Goal: Obtain resource: Download file/media

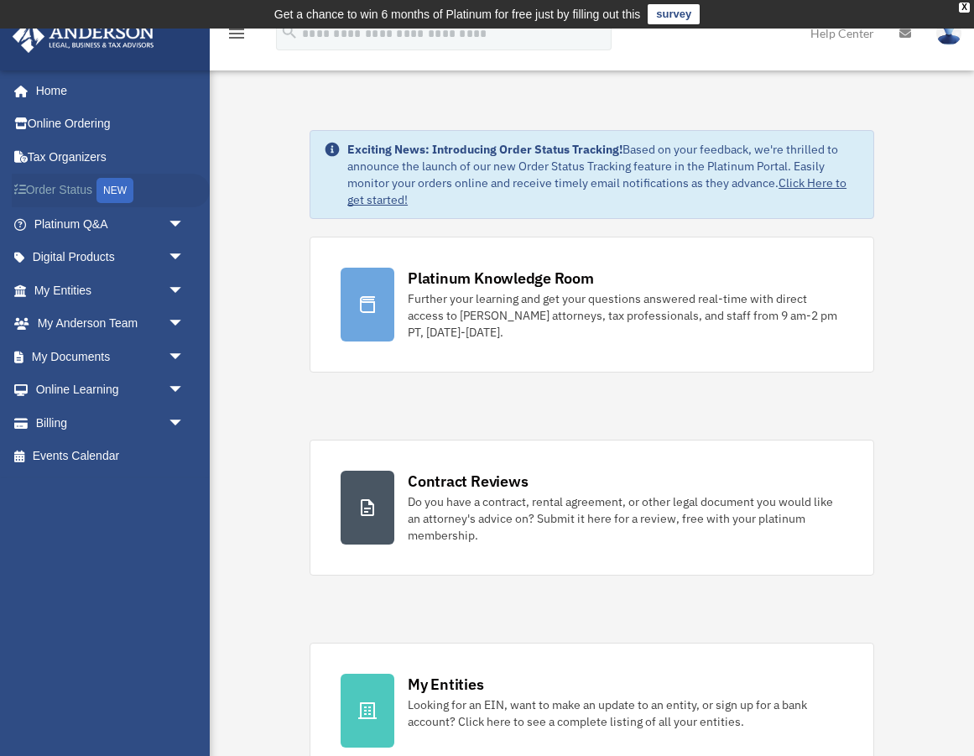
click at [79, 190] on link "Order Status NEW" at bounding box center [111, 191] width 198 height 34
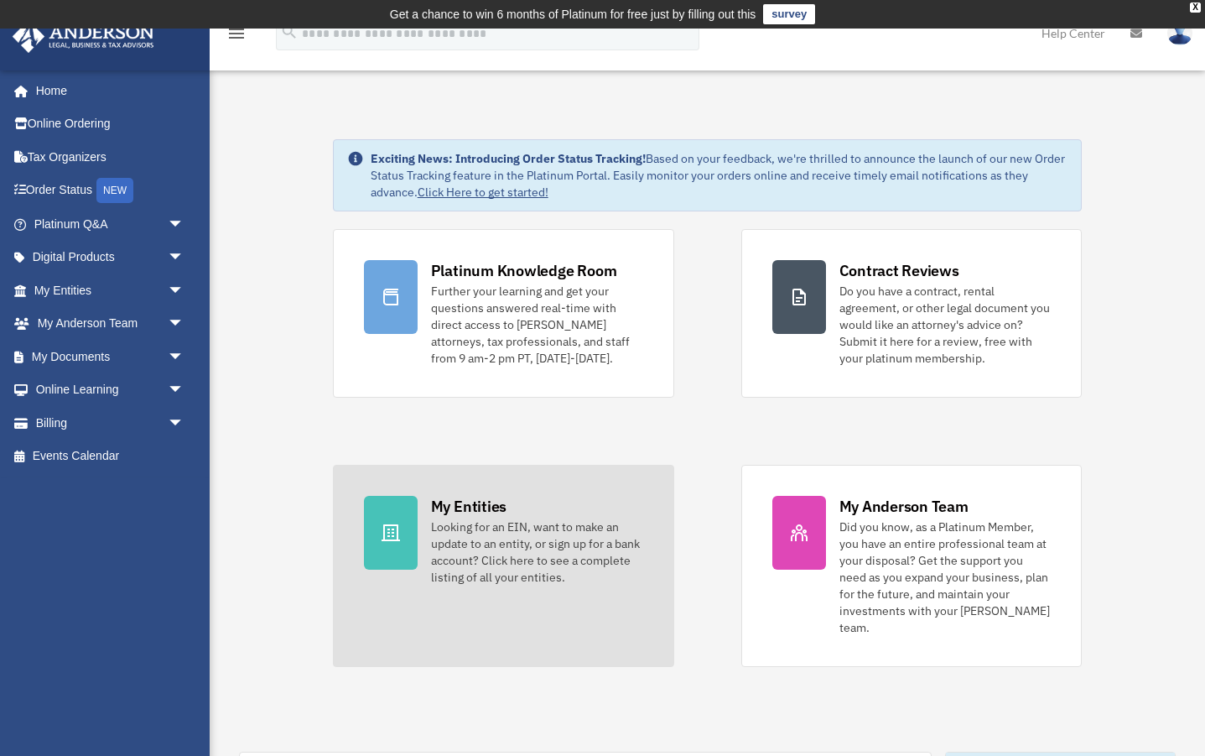
click at [444, 512] on div "My Entities" at bounding box center [468, 506] width 75 height 21
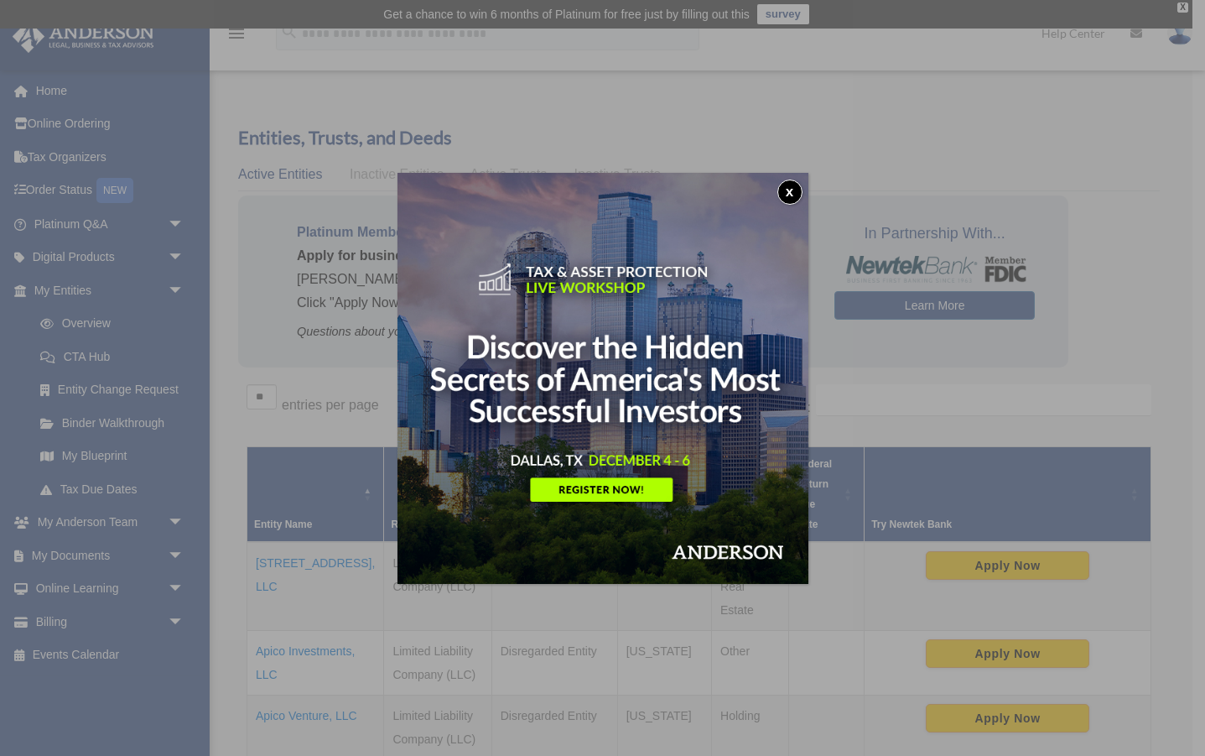
click at [780, 190] on button "x" at bounding box center [790, 191] width 25 height 25
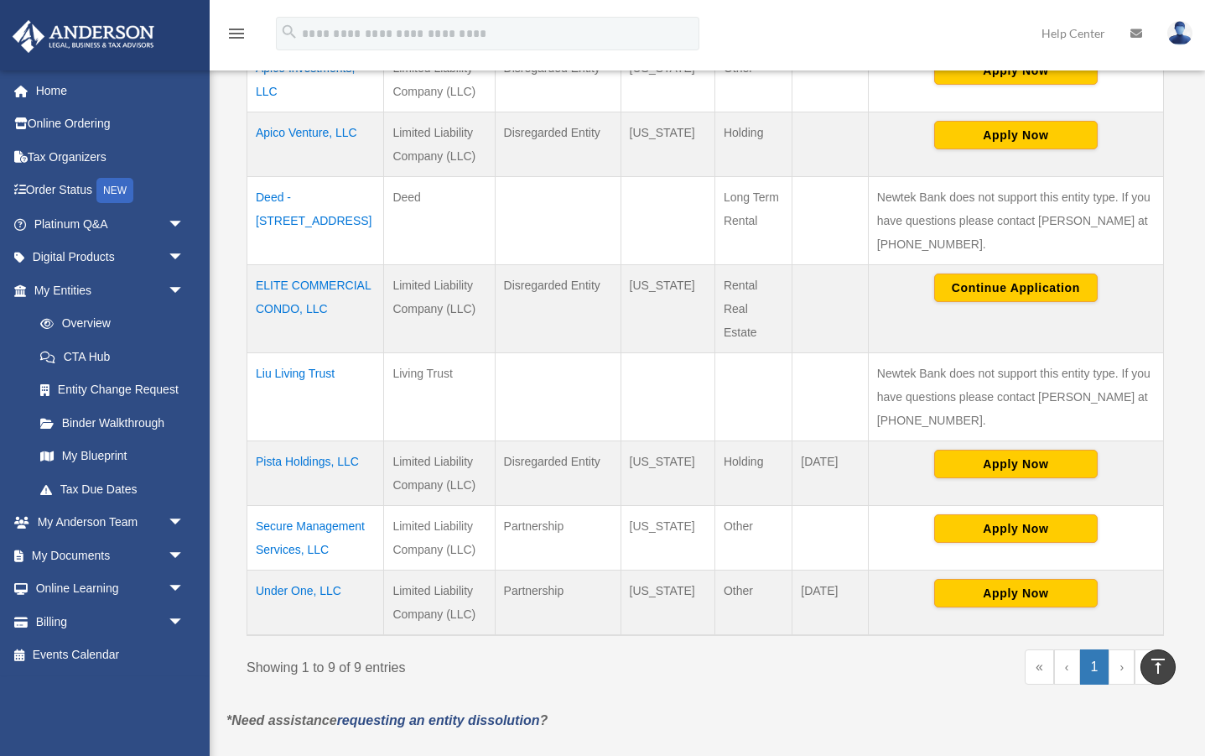
scroll to position [583, 0]
click at [326, 353] on td "Liu Living Trust" at bounding box center [315, 397] width 137 height 88
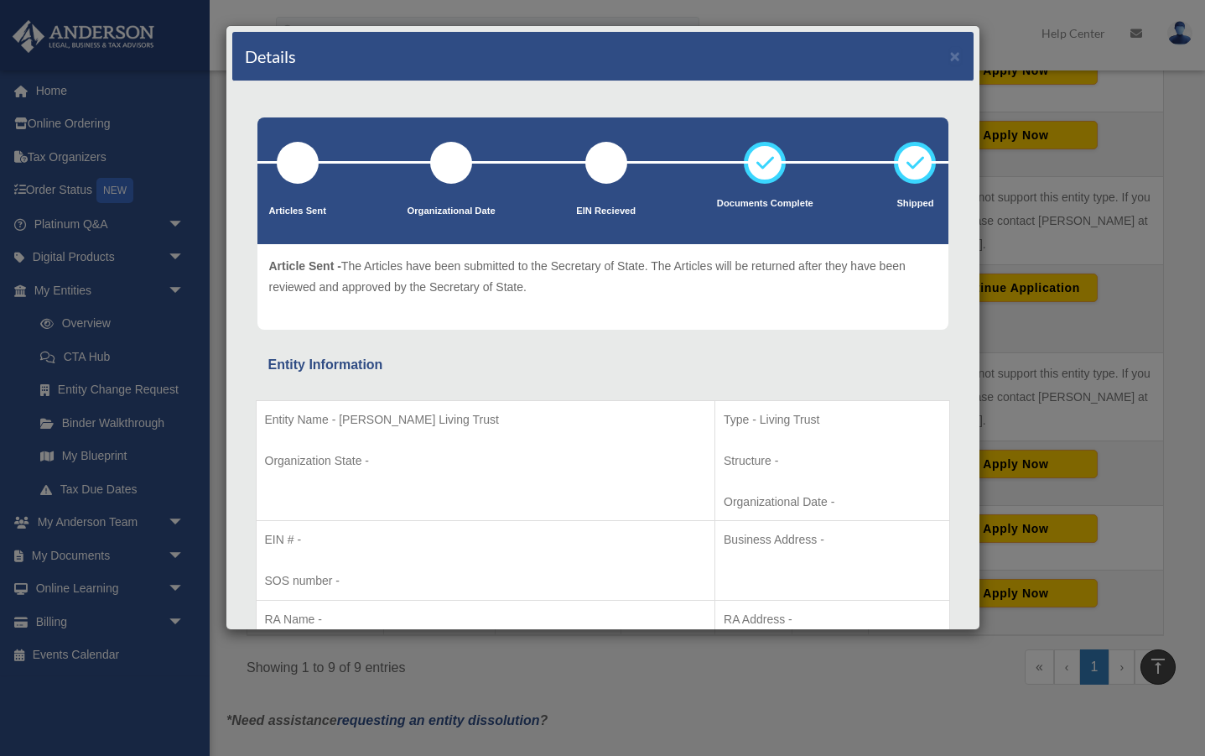
scroll to position [3, 0]
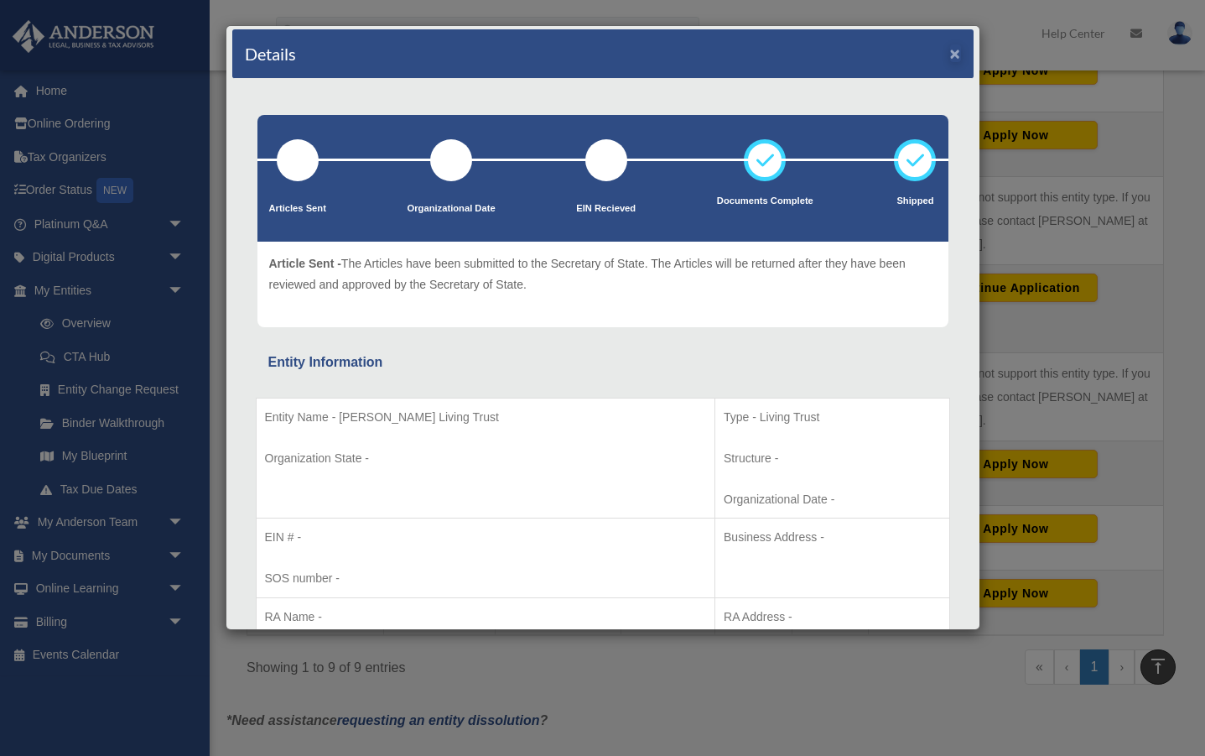
click at [958, 55] on button "×" at bounding box center [955, 53] width 11 height 18
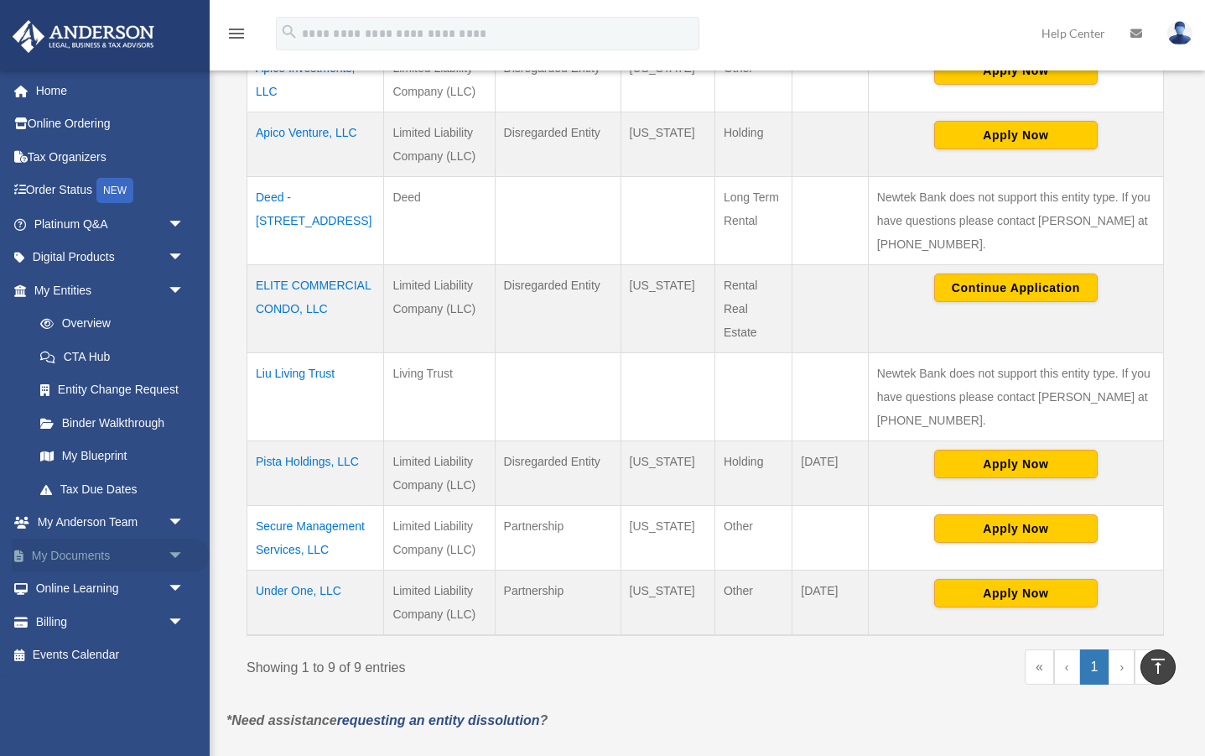
click at [88, 549] on link "My Documents arrow_drop_down" at bounding box center [111, 555] width 198 height 34
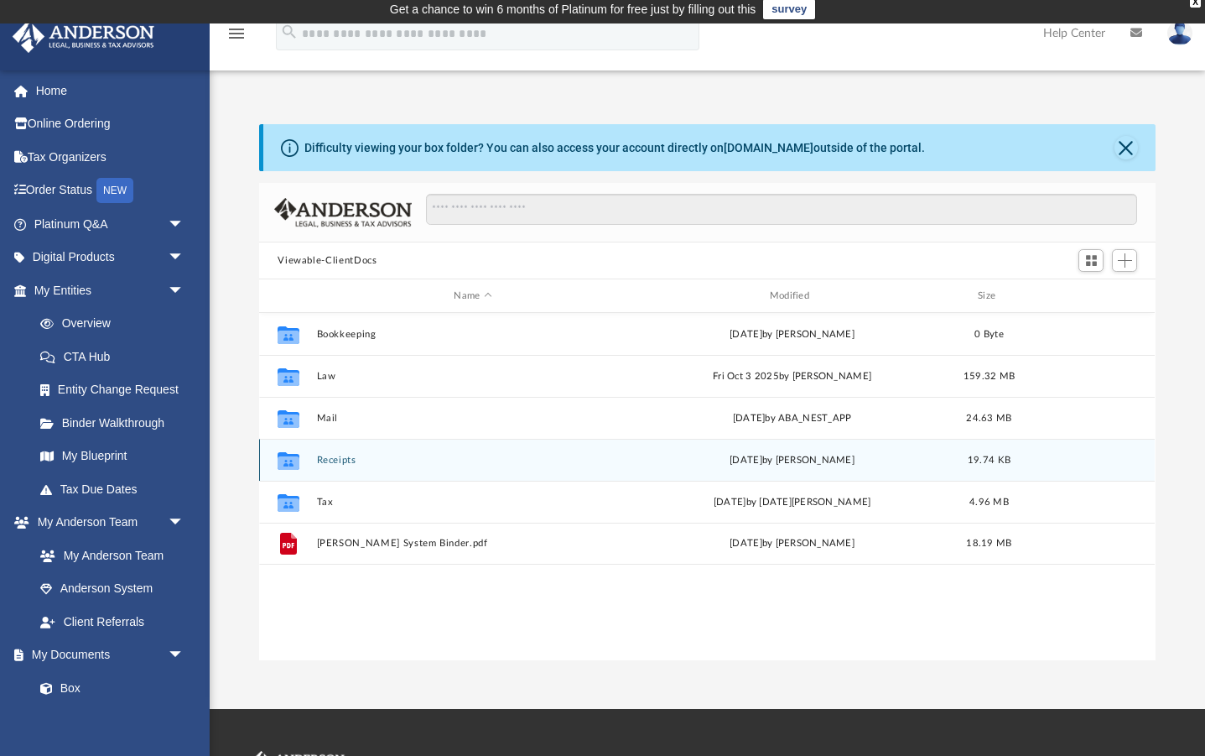
scroll to position [5, 1]
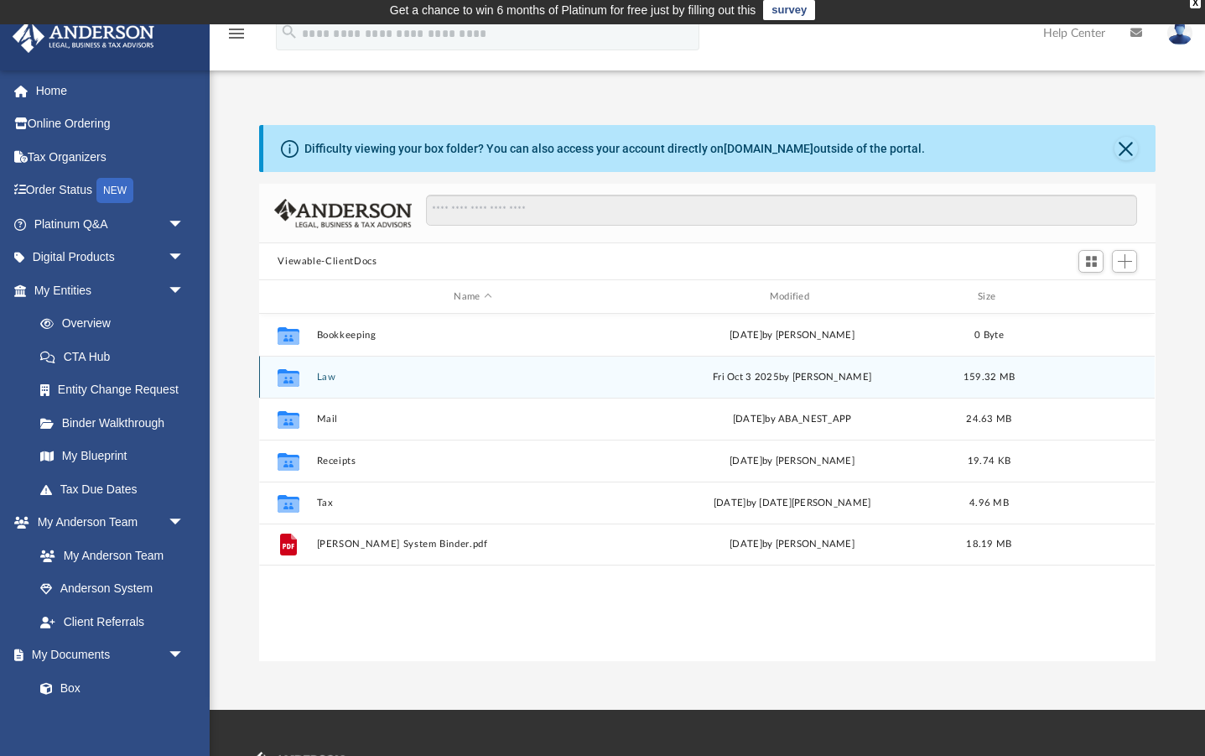
click at [324, 379] on button "Law" at bounding box center [473, 377] width 312 height 11
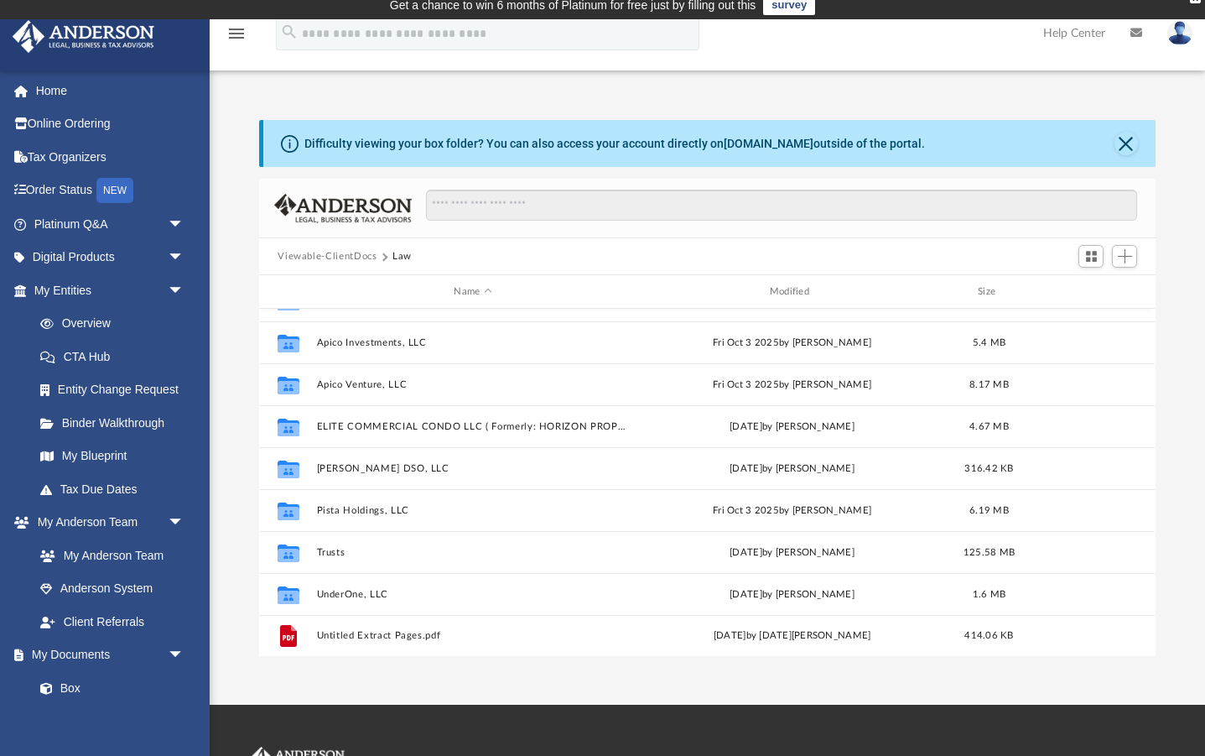
scroll to position [71, 0]
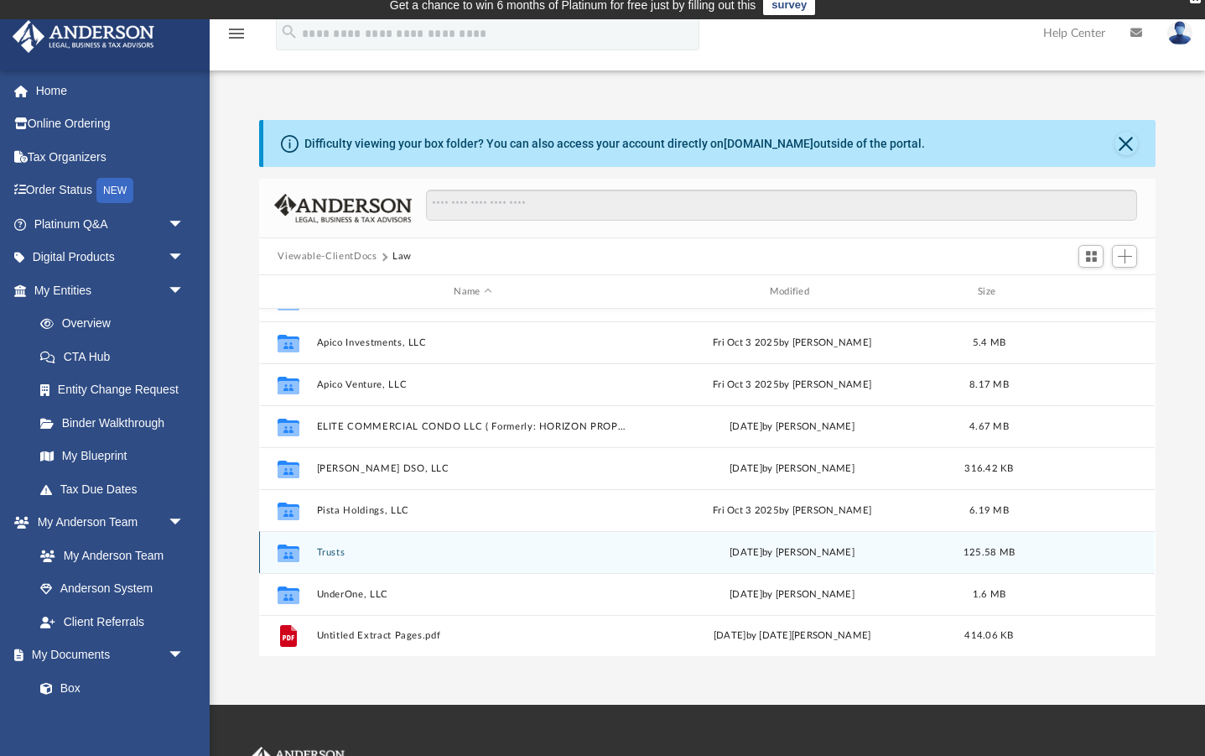
click at [338, 551] on button "Trusts" at bounding box center [473, 552] width 312 height 11
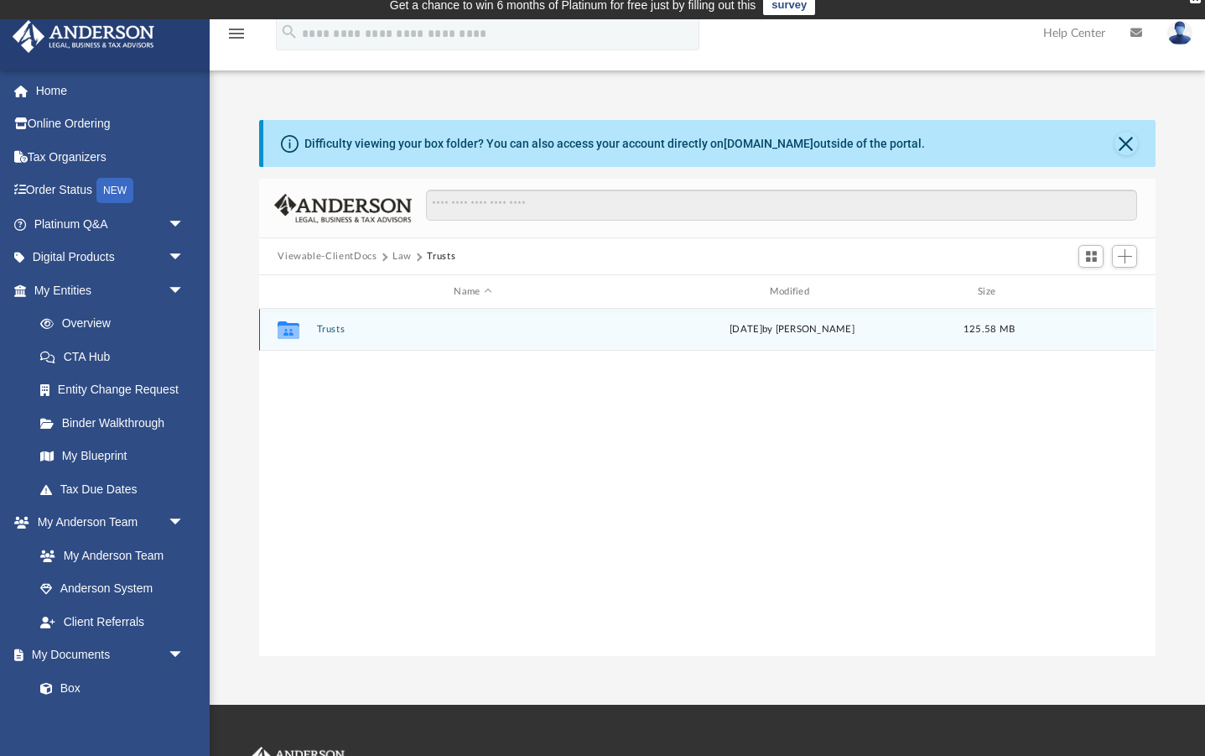
scroll to position [9, 1]
click at [325, 324] on button "Trusts" at bounding box center [473, 329] width 312 height 11
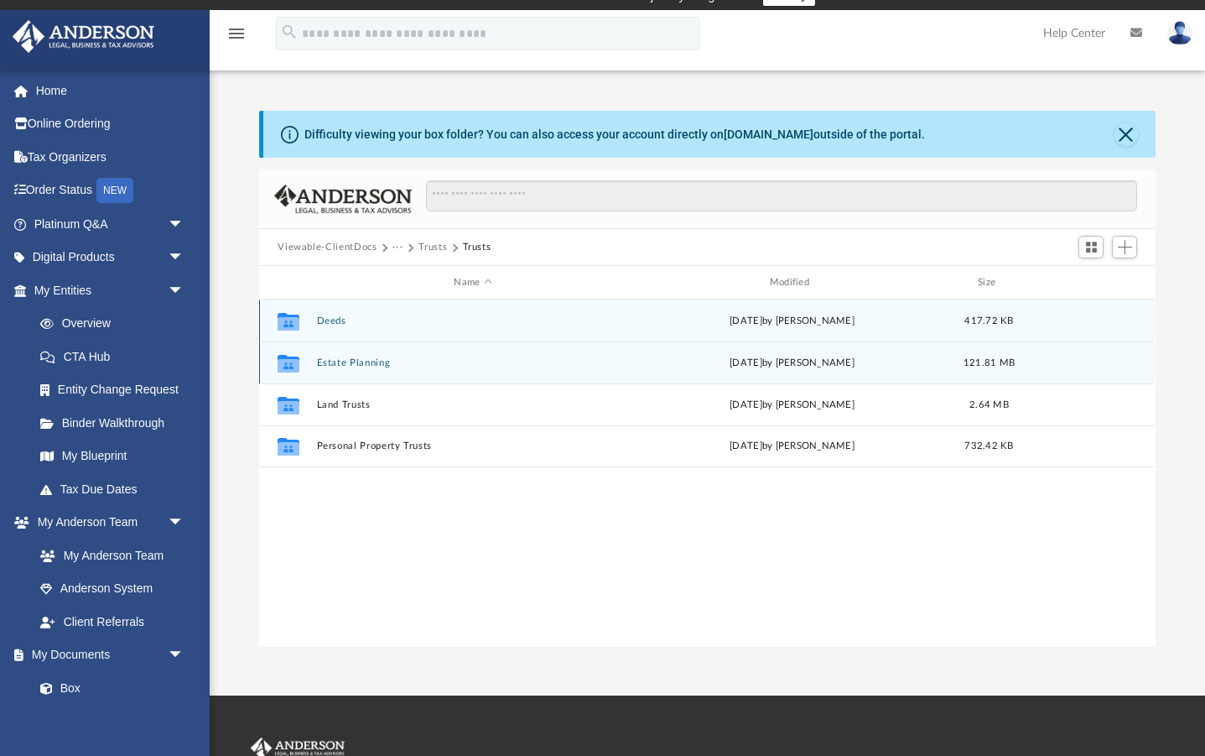
scroll to position [20, 1]
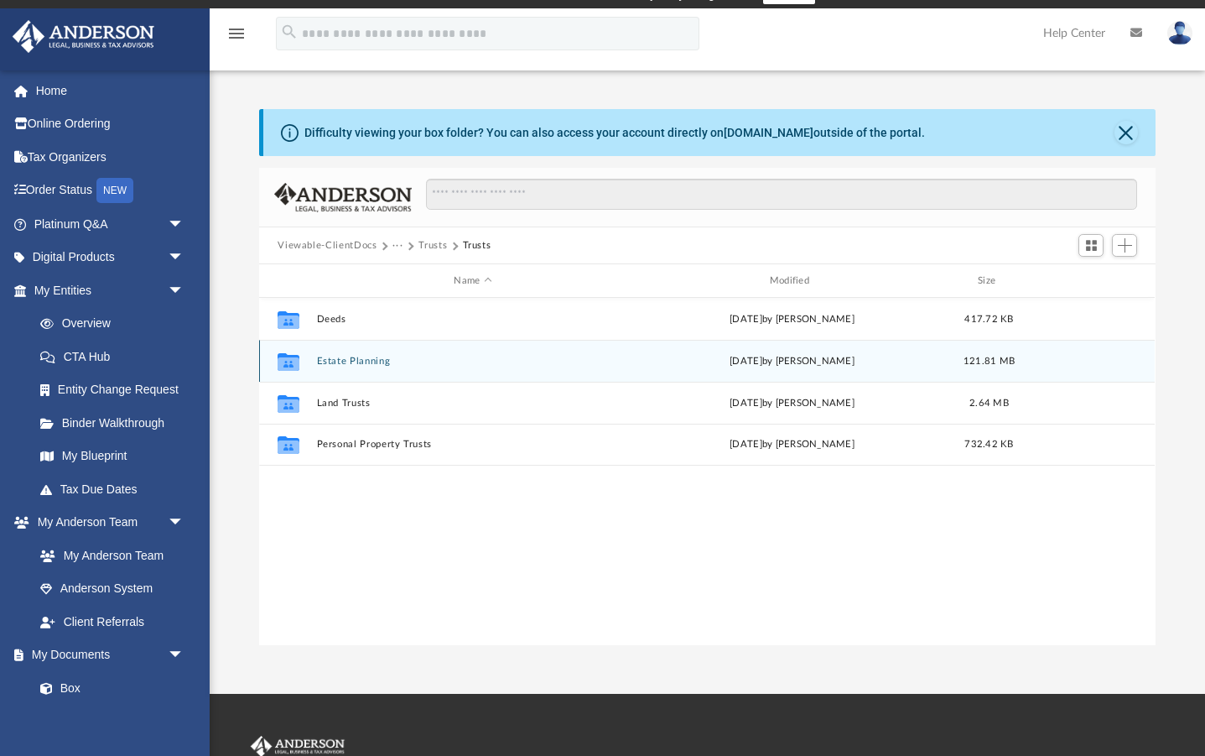
click at [329, 360] on button "Estate Planning" at bounding box center [473, 361] width 312 height 11
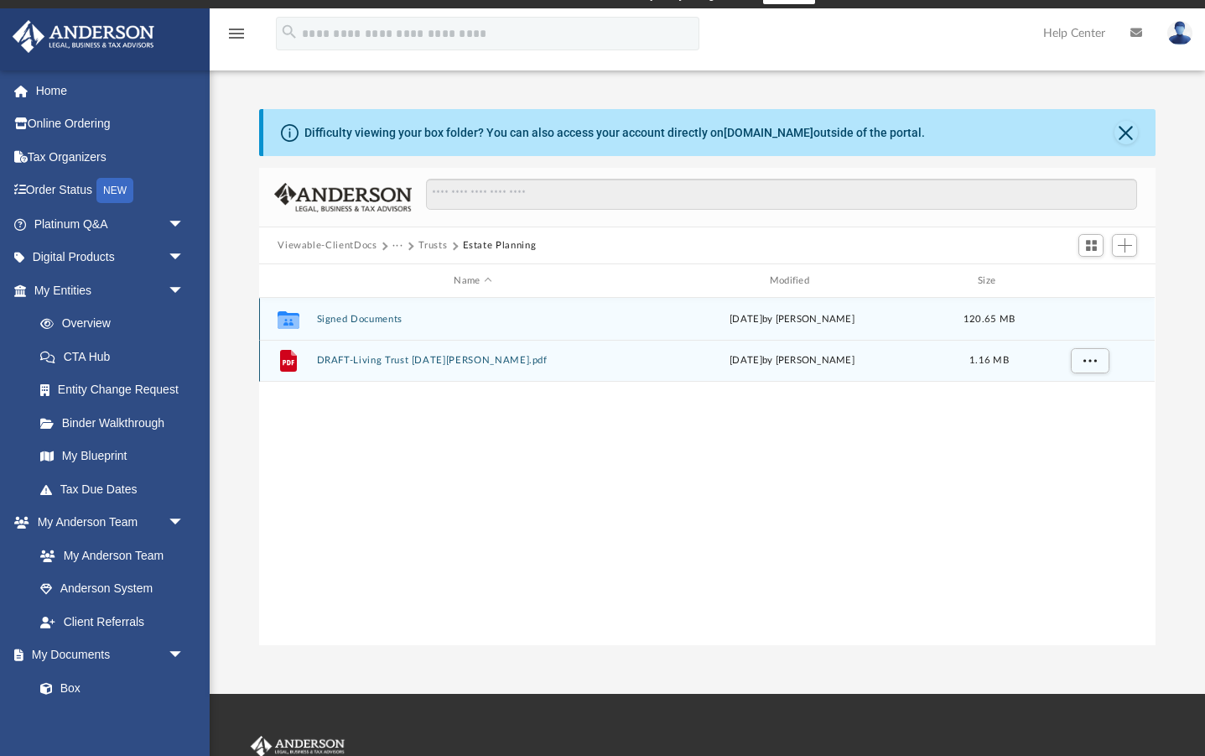
scroll to position [20, 0]
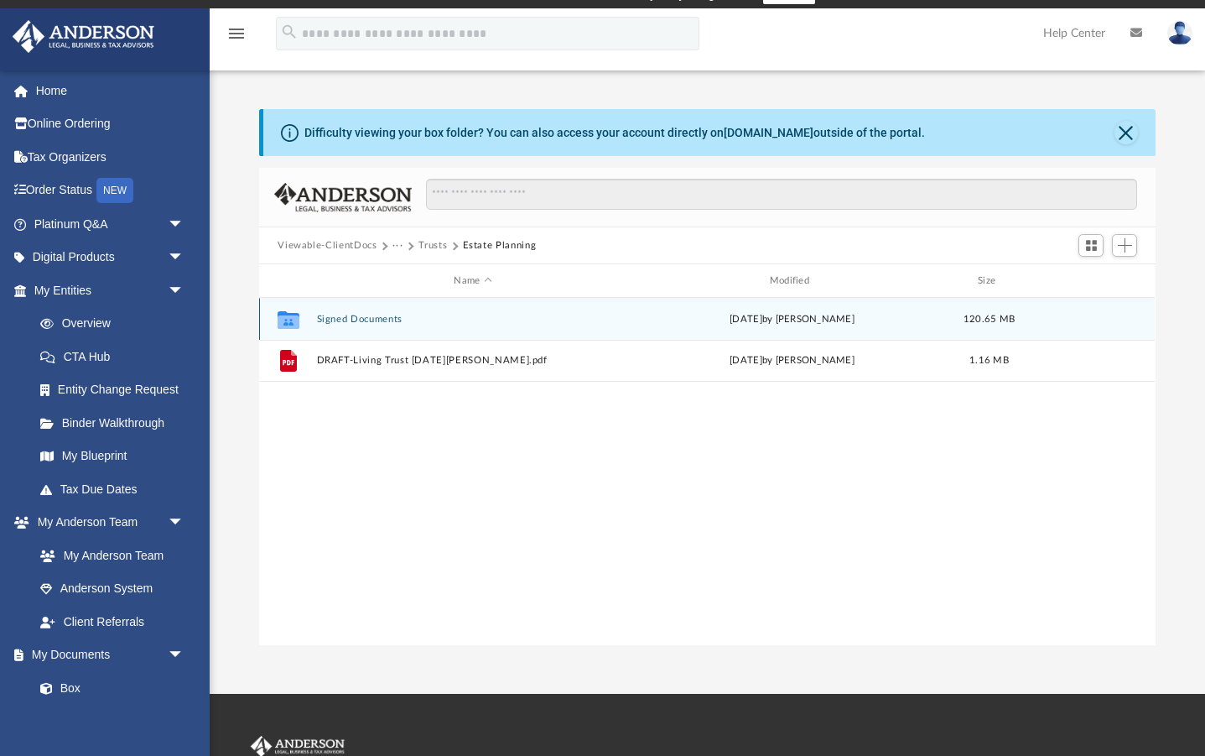
click at [337, 316] on button "Signed Documents" at bounding box center [473, 319] width 312 height 11
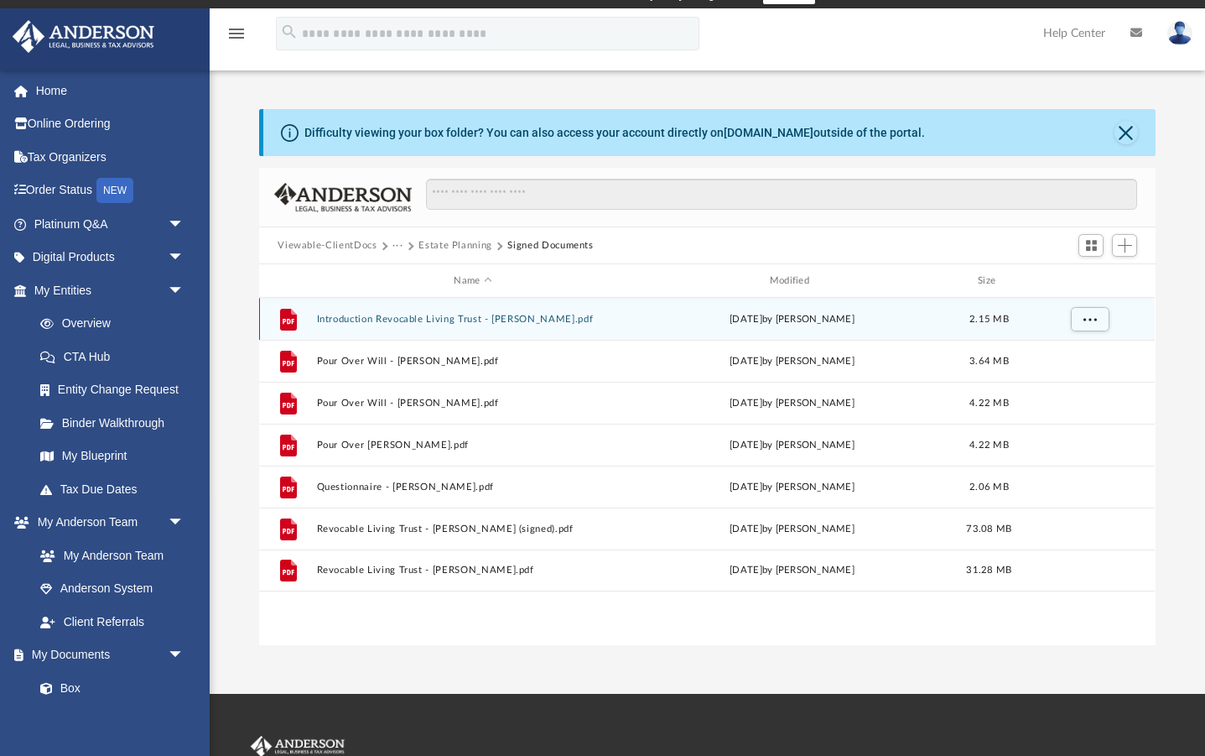
click at [374, 320] on button "Introduction Revocable Living Trust - Liu-Jafari.pdf" at bounding box center [473, 319] width 312 height 11
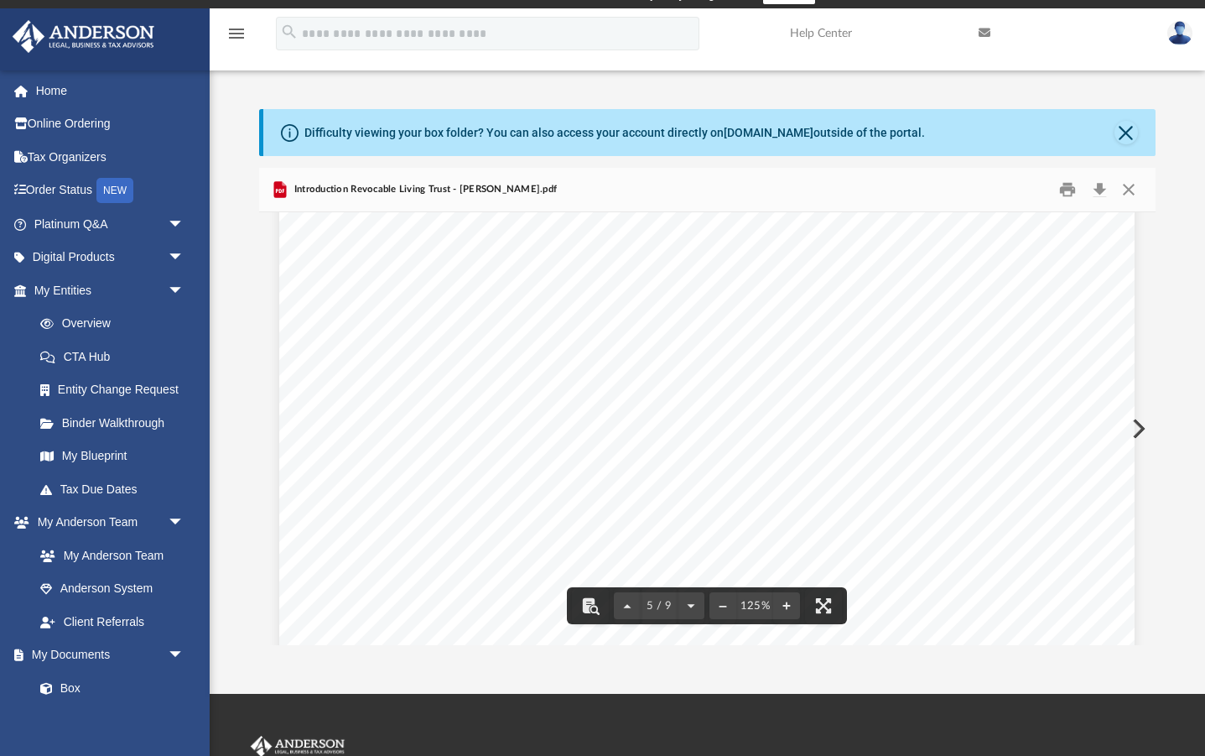
scroll to position [4926, 0]
click at [1130, 129] on button "Close" at bounding box center [1126, 132] width 23 height 23
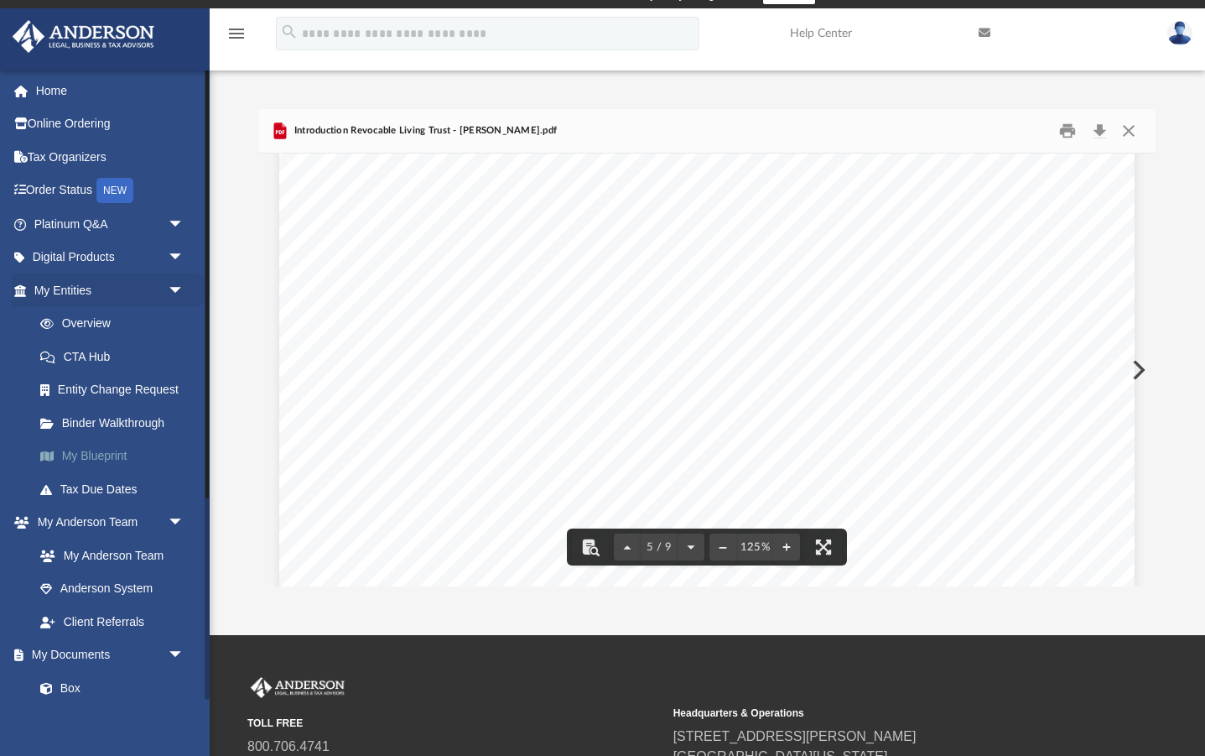
scroll to position [19, 0]
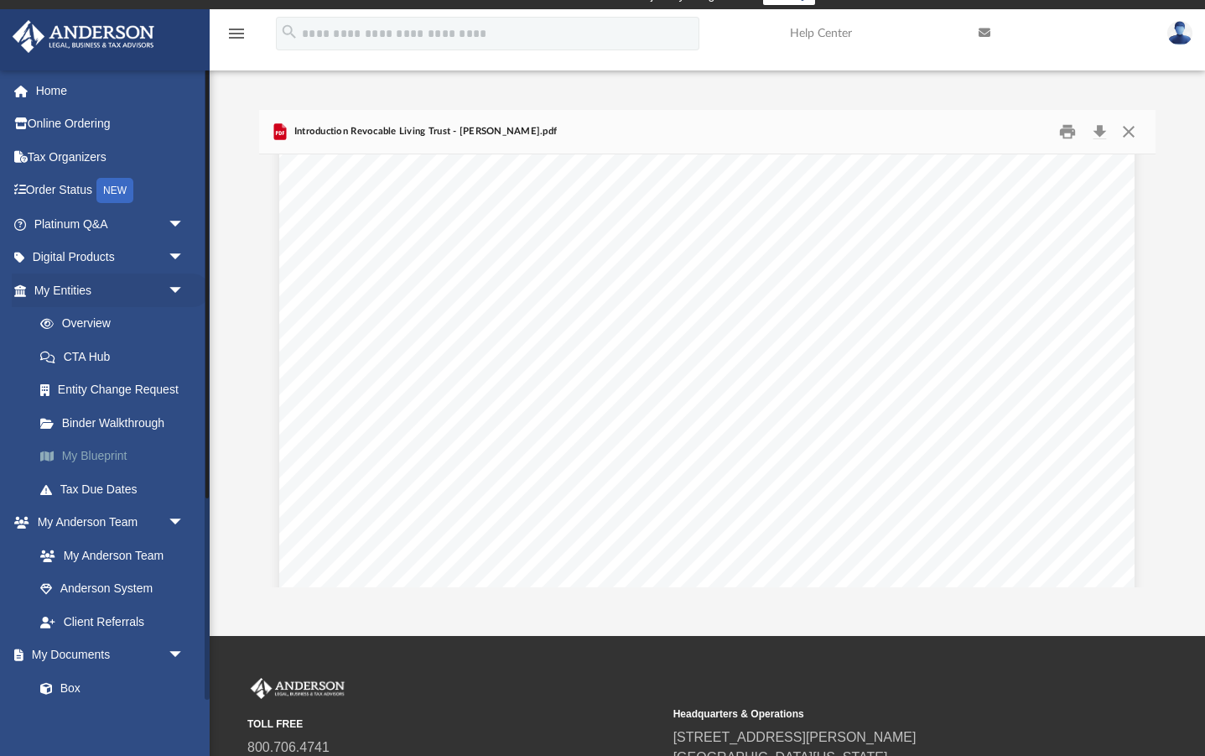
click at [112, 453] on link "My Blueprint" at bounding box center [116, 456] width 186 height 34
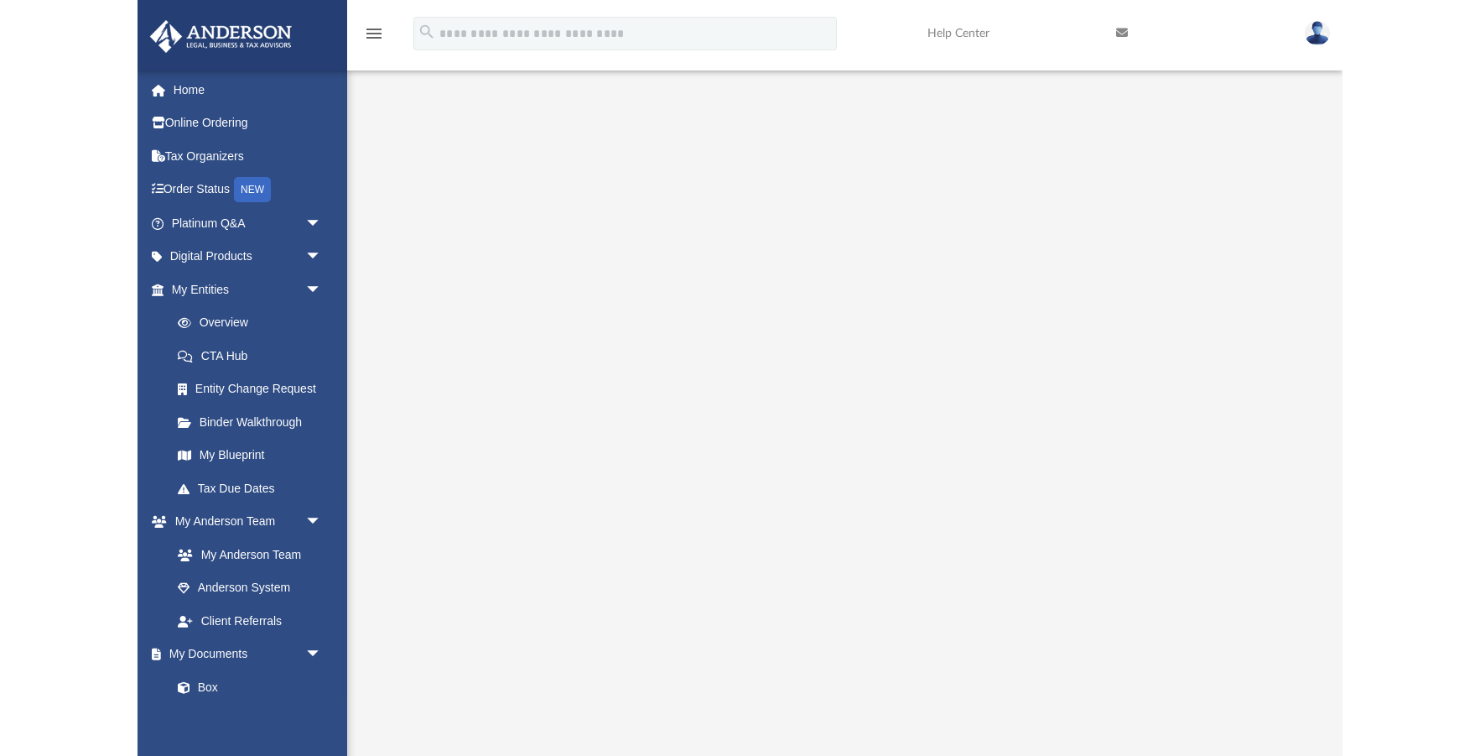
scroll to position [76, 0]
